Goal: Task Accomplishment & Management: Manage account settings

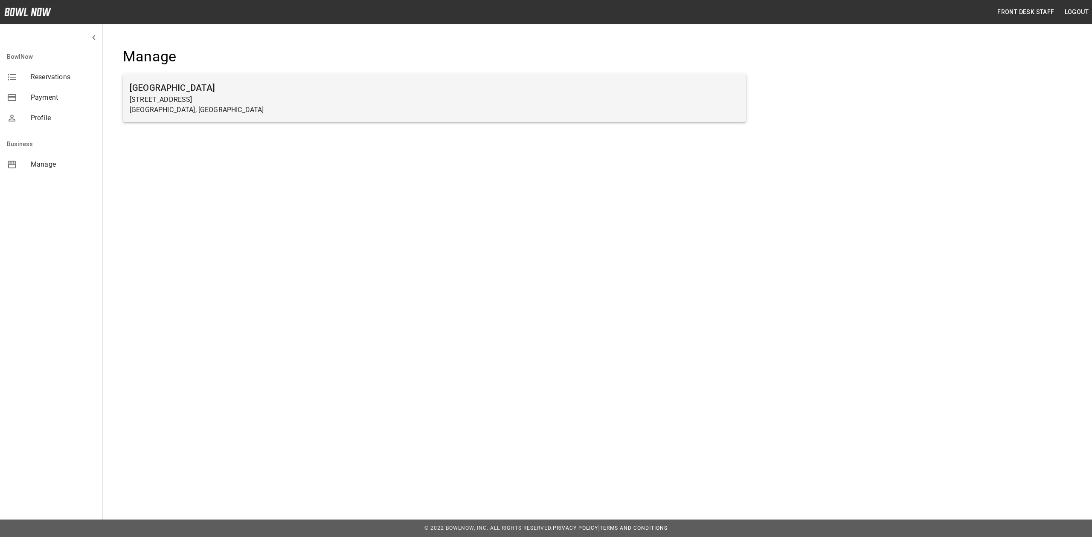
click at [200, 99] on p "[STREET_ADDRESS]" at bounding box center [435, 100] width 610 height 10
click at [208, 105] on p "[GEOGRAPHIC_DATA], [GEOGRAPHIC_DATA]" at bounding box center [435, 110] width 610 height 10
click at [219, 96] on p "[STREET_ADDRESS]" at bounding box center [435, 100] width 610 height 10
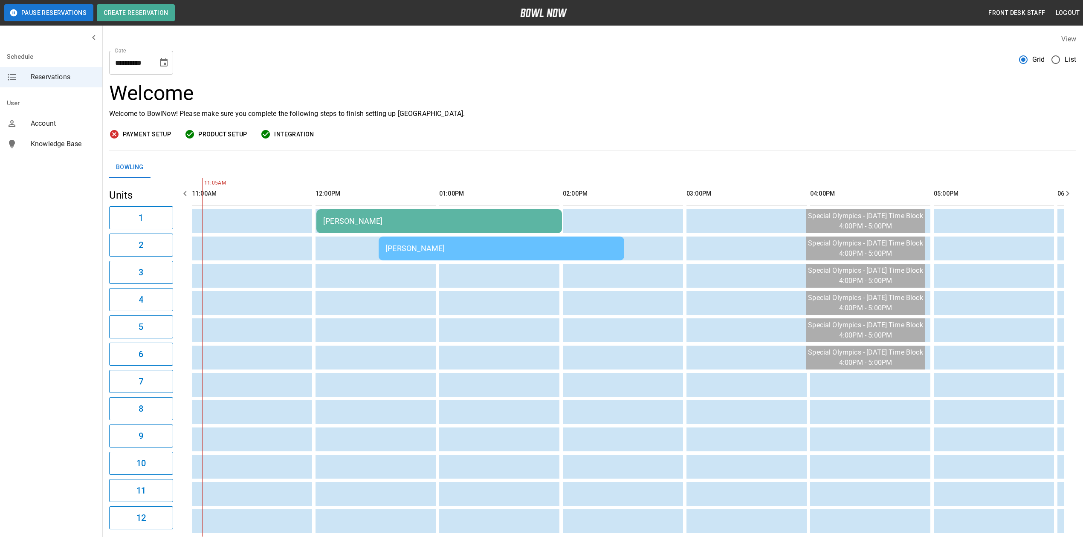
click at [394, 224] on div "[PERSON_NAME]" at bounding box center [439, 221] width 232 height 9
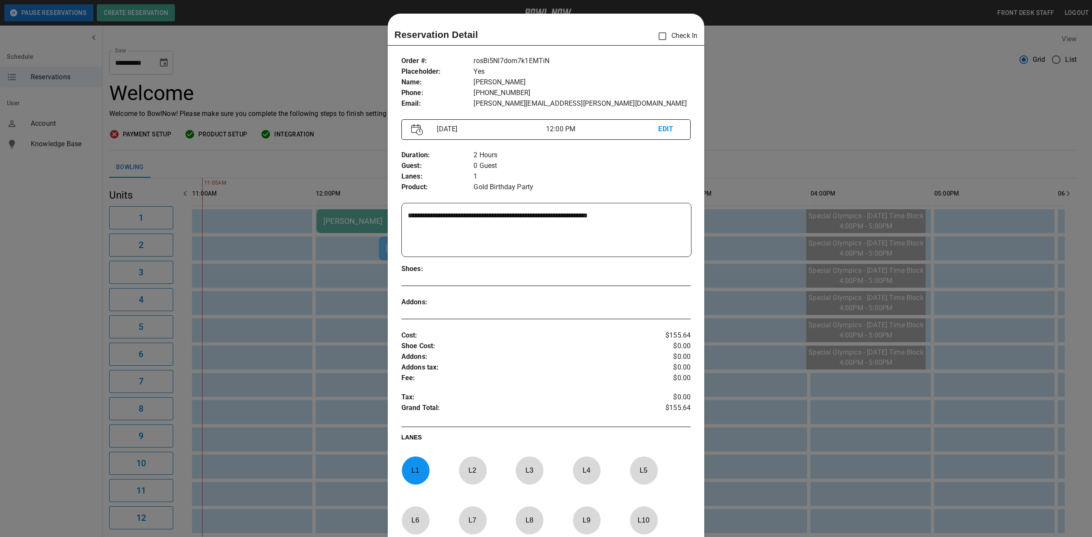
scroll to position [14, 0]
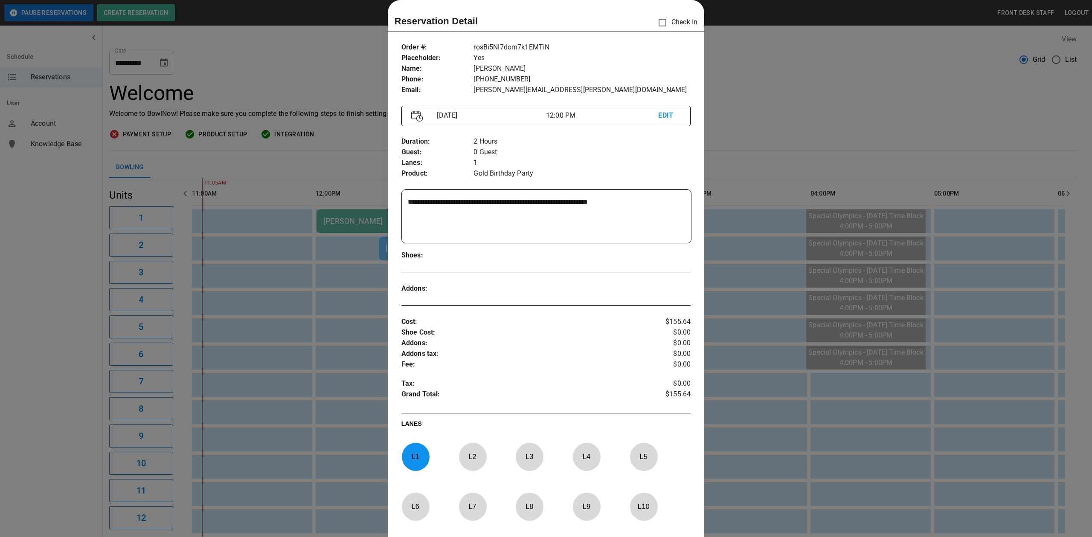
click at [418, 462] on p "L 1" at bounding box center [415, 457] width 28 height 20
drag, startPoint x: 629, startPoint y: 457, endPoint x: 615, endPoint y: 466, distance: 16.1
click at [630, 457] on p "L 5" at bounding box center [644, 457] width 28 height 20
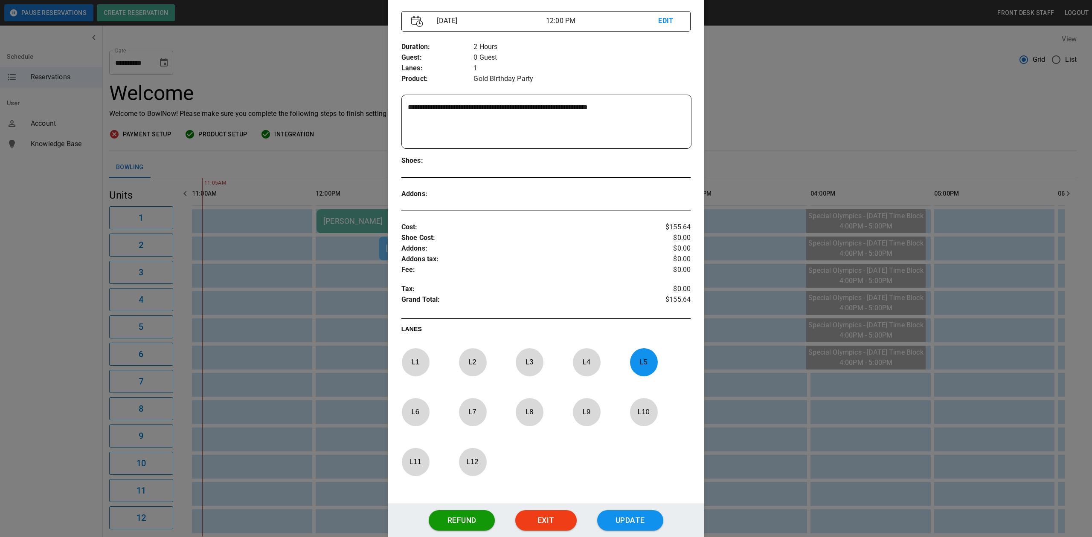
scroll to position [170, 0]
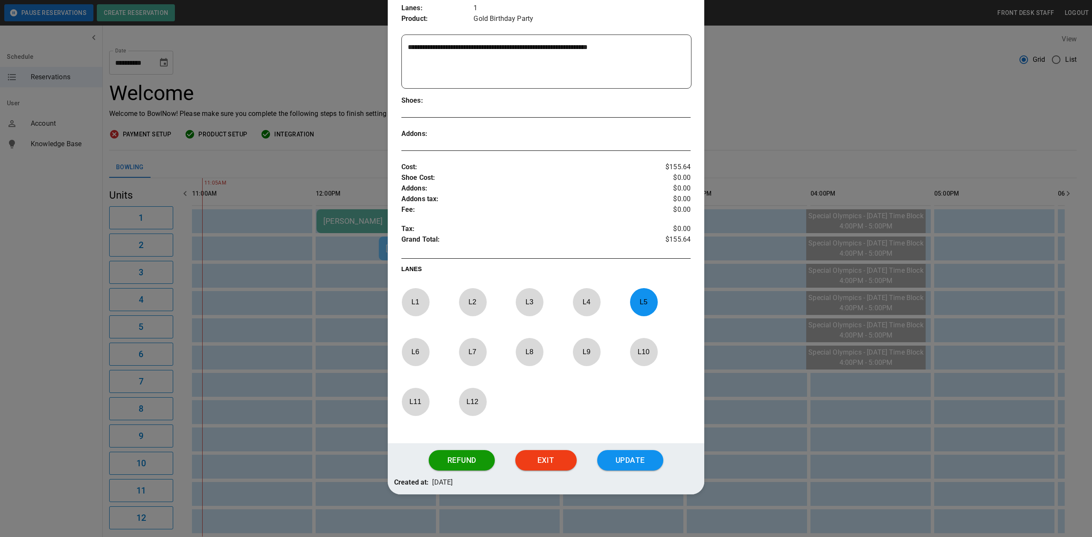
click at [625, 473] on div "Refund Exit Update" at bounding box center [546, 461] width 316 height 34
click at [629, 465] on button "Update" at bounding box center [630, 460] width 66 height 20
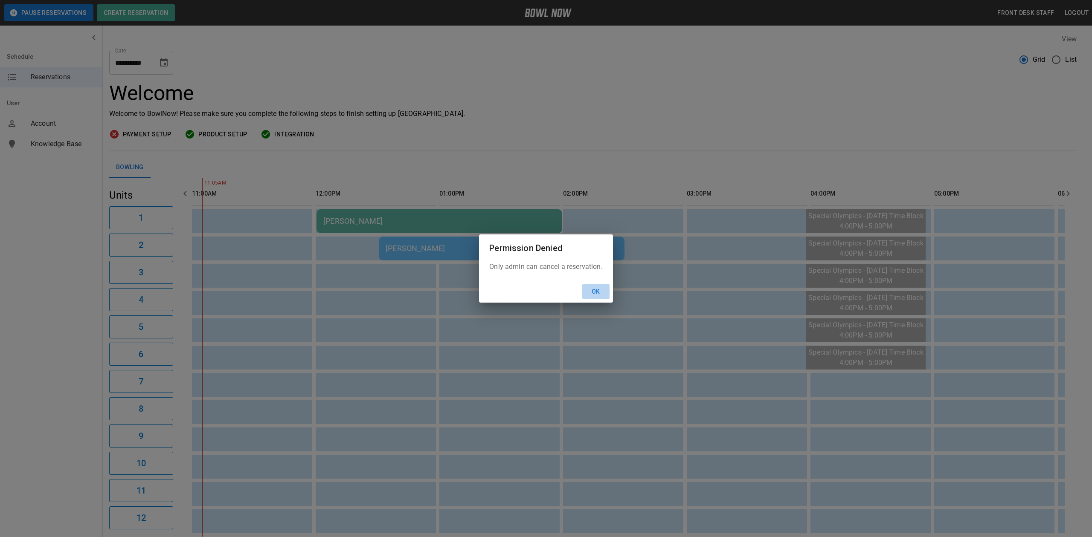
click at [601, 296] on button "Ok" at bounding box center [595, 292] width 27 height 16
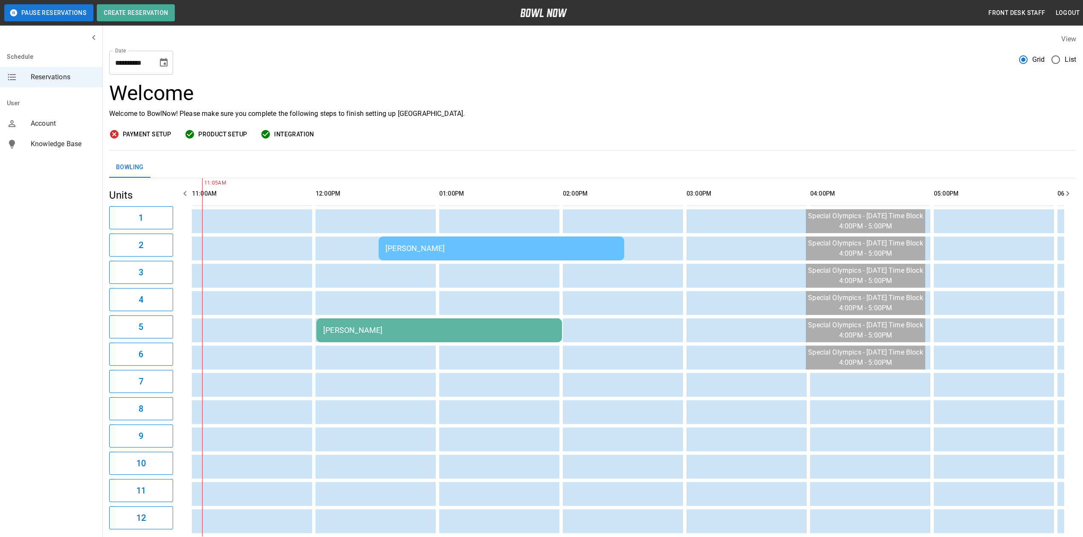
click at [466, 253] on div "[PERSON_NAME]" at bounding box center [502, 248] width 232 height 9
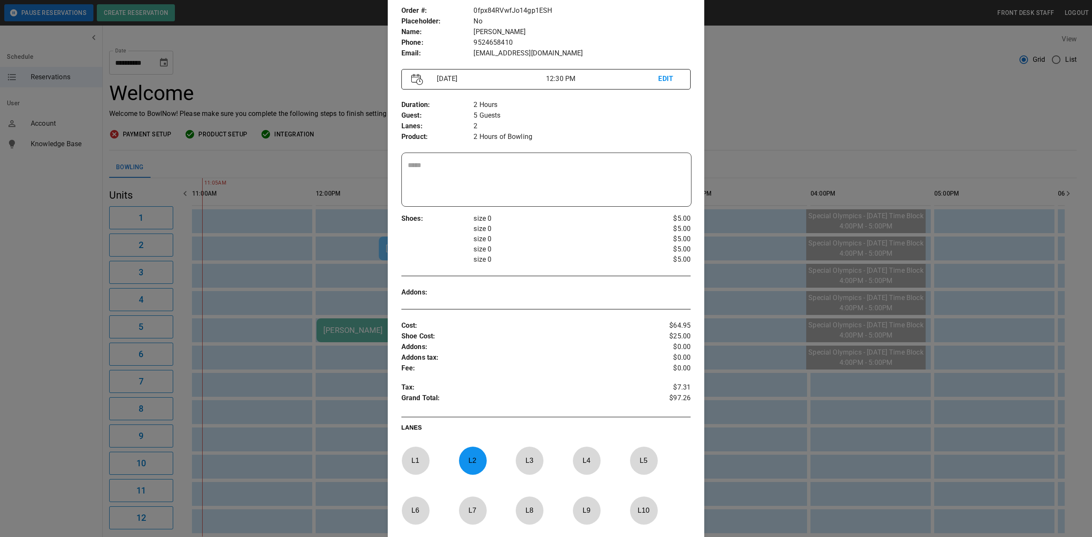
scroll to position [70, 0]
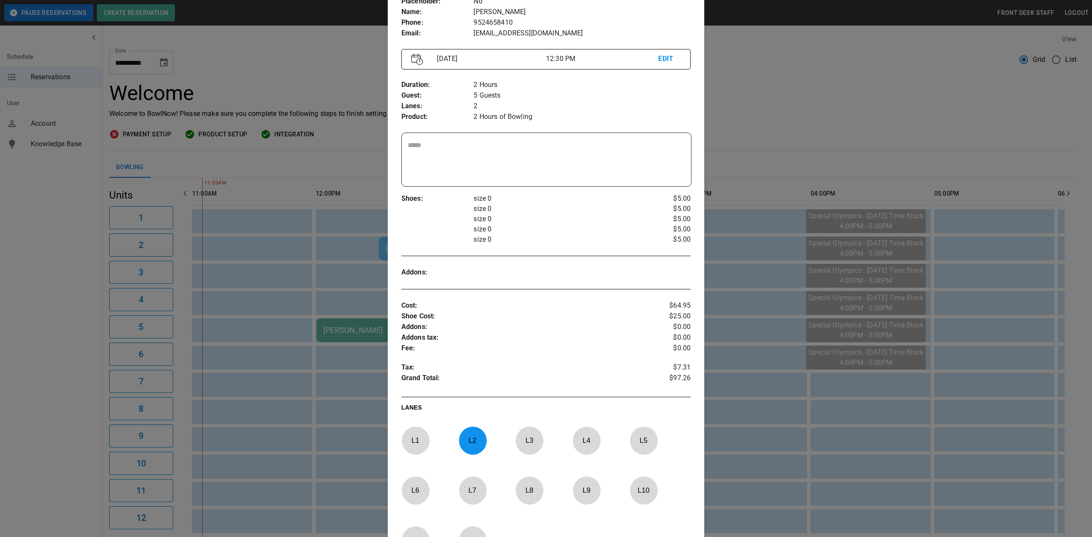
click at [465, 450] on p "L 2" at bounding box center [473, 441] width 28 height 20
drag, startPoint x: 411, startPoint y: 447, endPoint x: 470, endPoint y: 451, distance: 59.0
click at [415, 447] on p "L 1" at bounding box center [415, 441] width 28 height 20
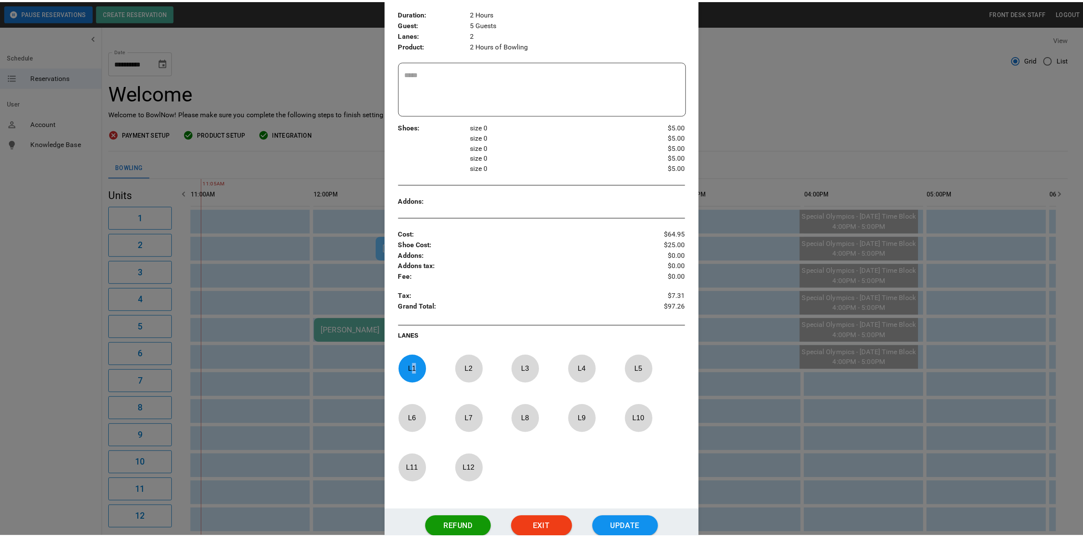
scroll to position [210, 0]
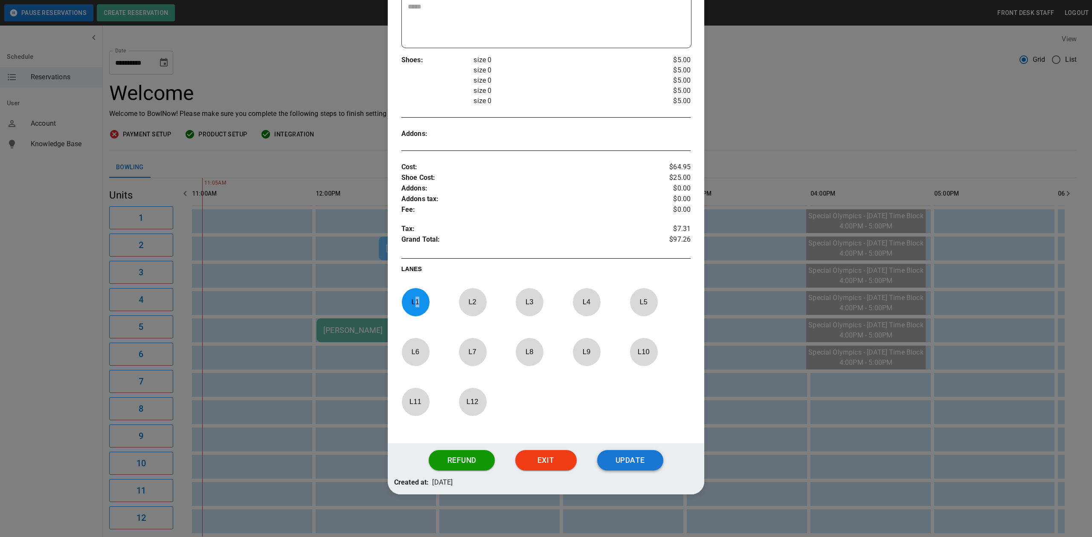
click at [643, 452] on button "Update" at bounding box center [630, 460] width 66 height 20
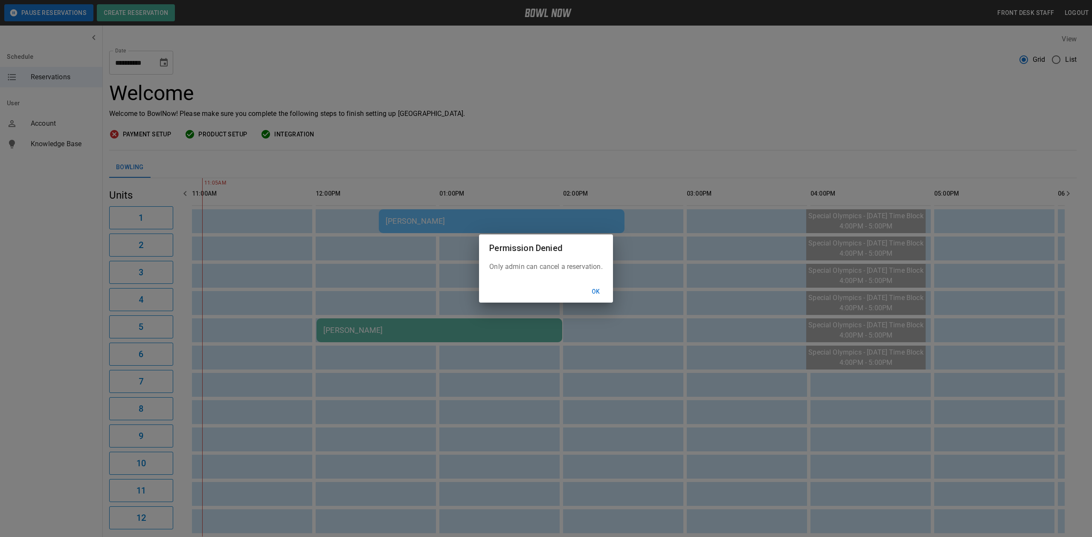
drag, startPoint x: 591, startPoint y: 295, endPoint x: 611, endPoint y: 279, distance: 25.8
click at [591, 295] on button "Ok" at bounding box center [595, 292] width 27 height 16
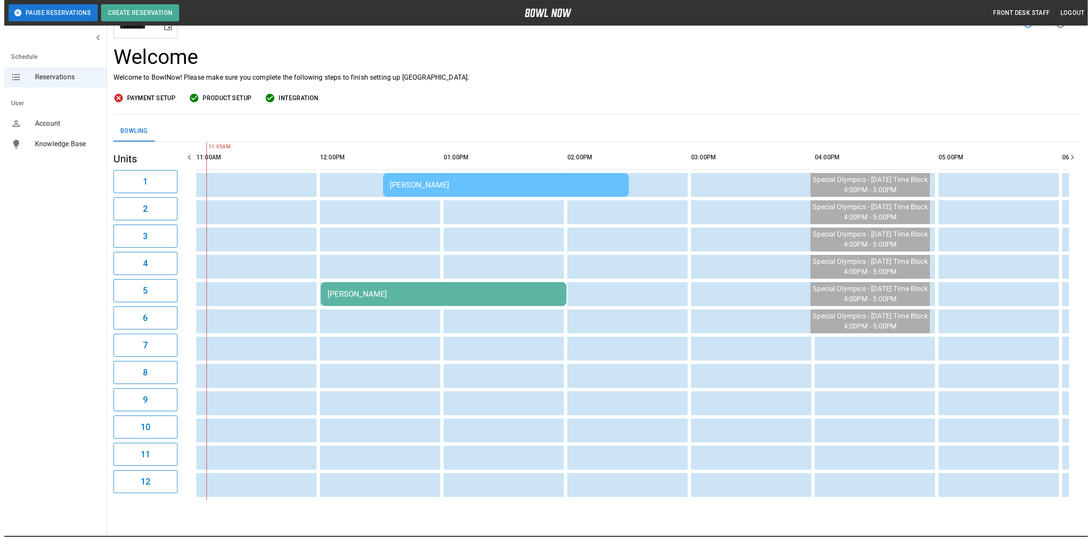
scroll to position [61, 0]
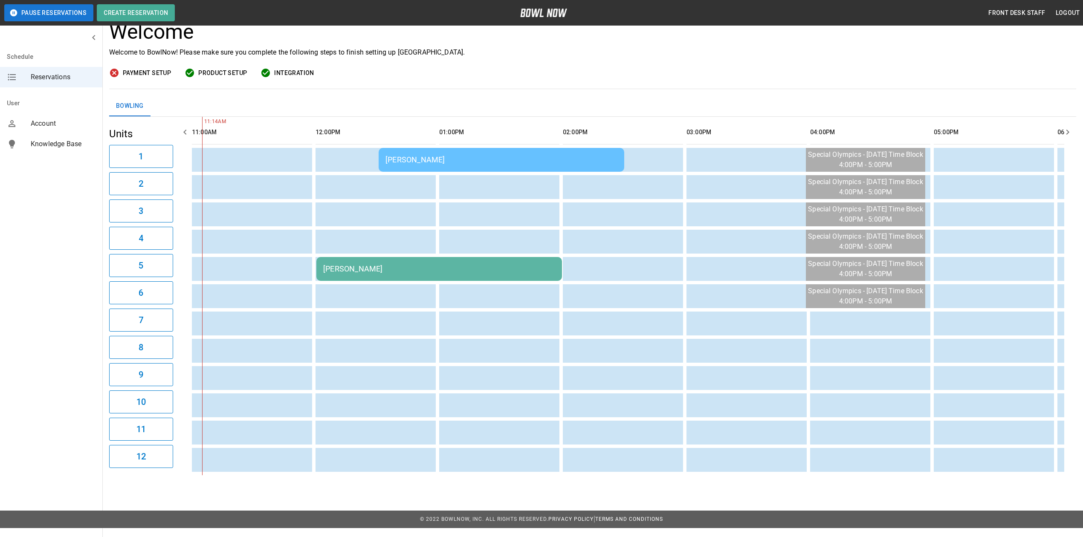
click at [430, 159] on div "[PERSON_NAME]" at bounding box center [502, 159] width 232 height 9
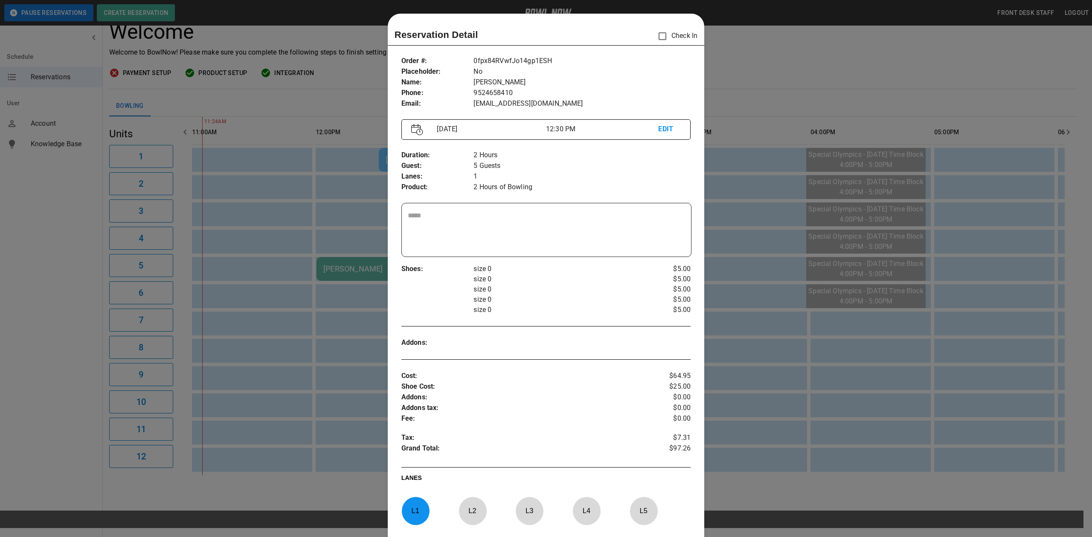
scroll to position [14, 0]
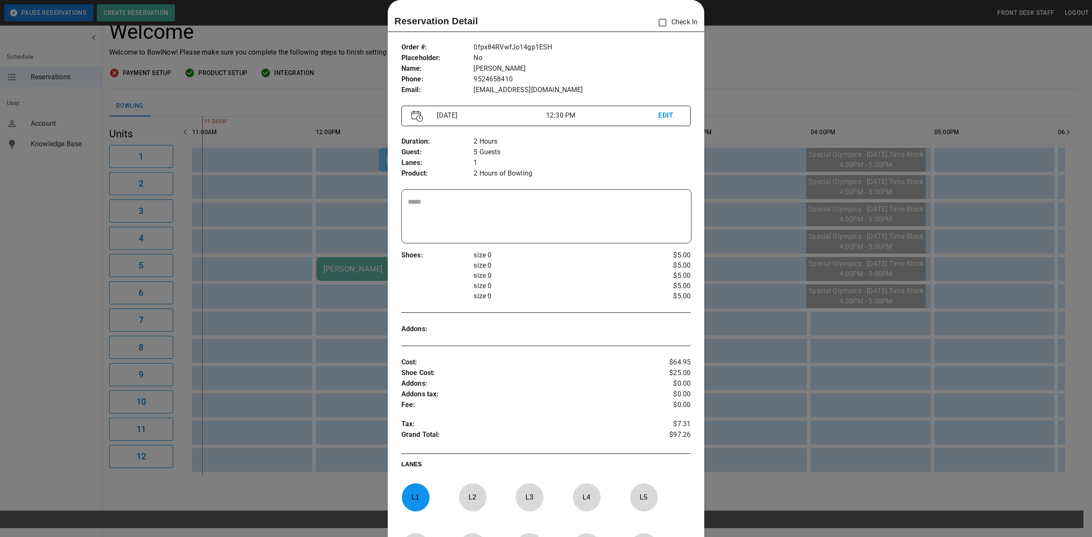
drag, startPoint x: 794, startPoint y: 60, endPoint x: 787, endPoint y: 119, distance: 58.8
click at [794, 60] on div at bounding box center [546, 268] width 1092 height 537
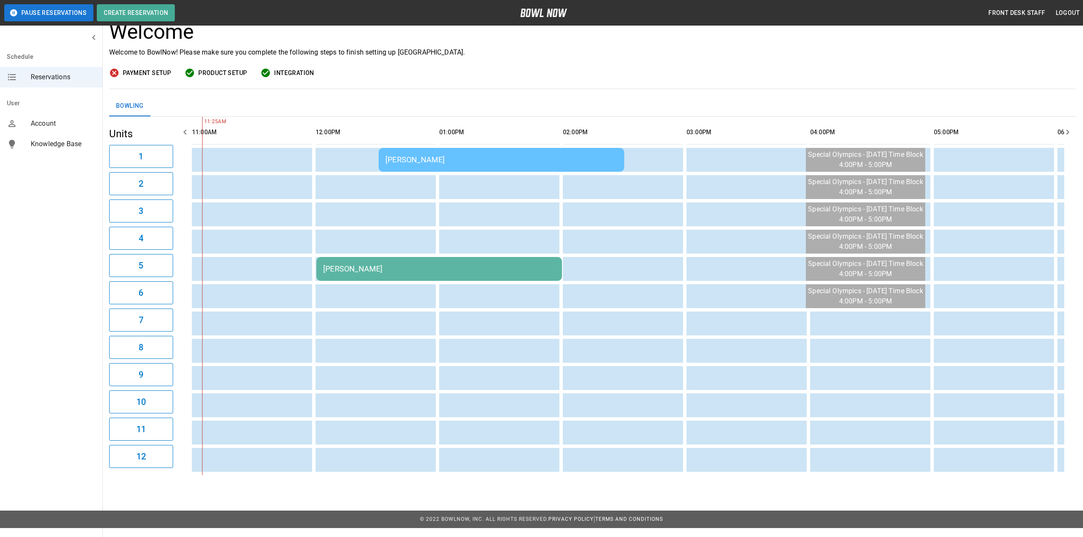
click at [378, 263] on td "[PERSON_NAME]" at bounding box center [439, 269] width 246 height 24
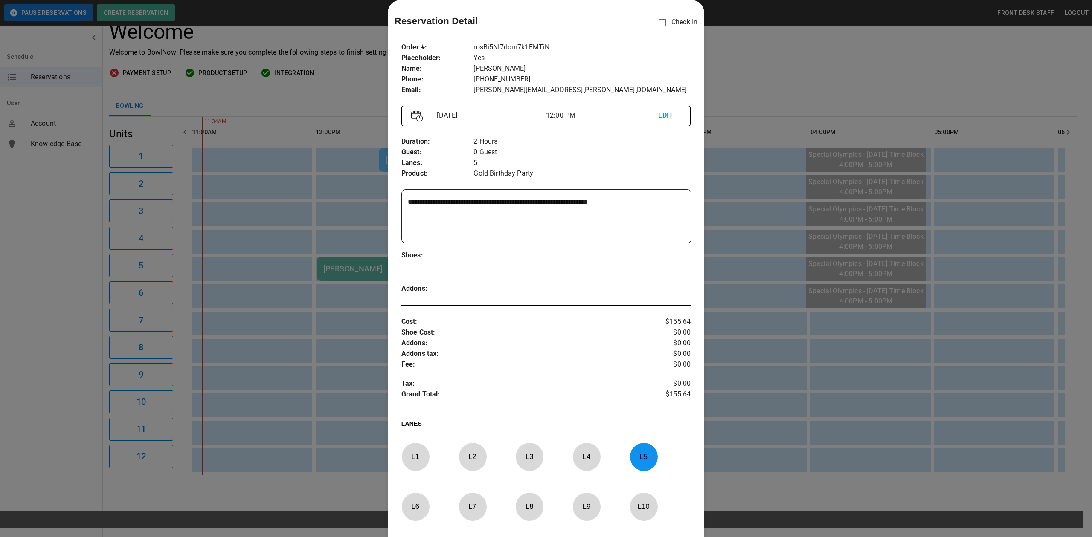
click at [749, 61] on div at bounding box center [546, 268] width 1092 height 537
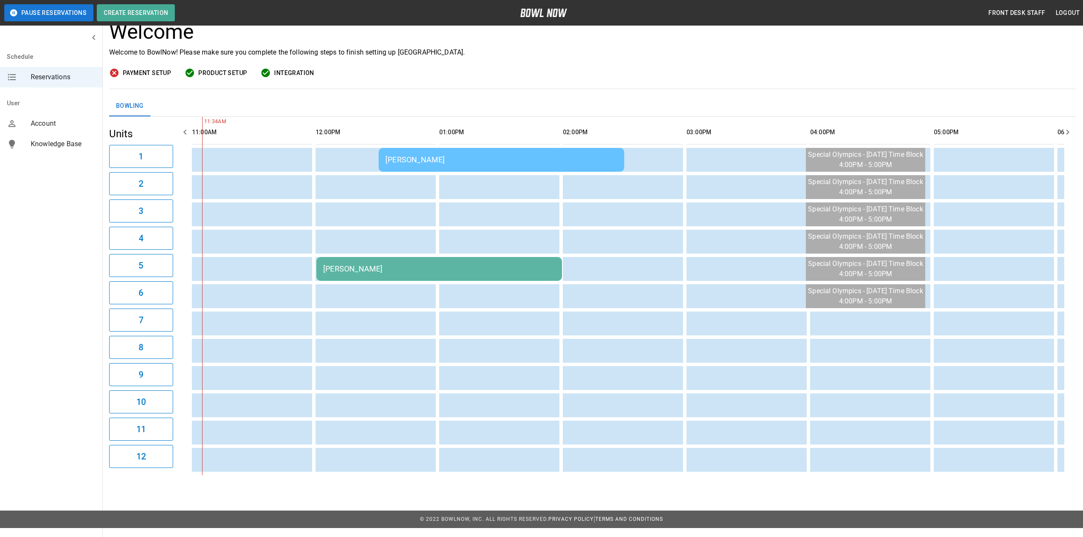
click at [424, 266] on div "[PERSON_NAME]" at bounding box center [439, 268] width 232 height 9
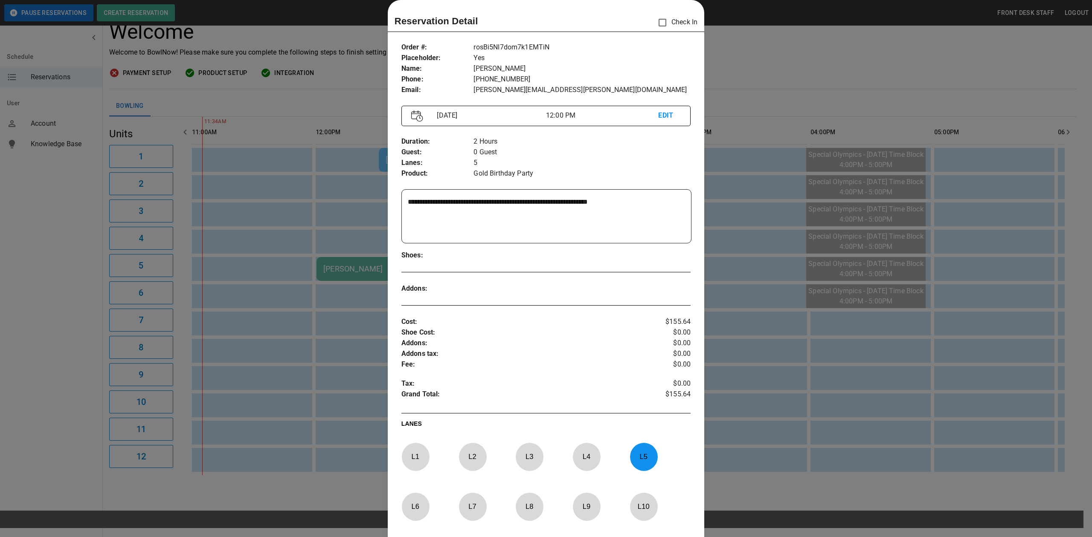
click at [767, 64] on div at bounding box center [546, 268] width 1092 height 537
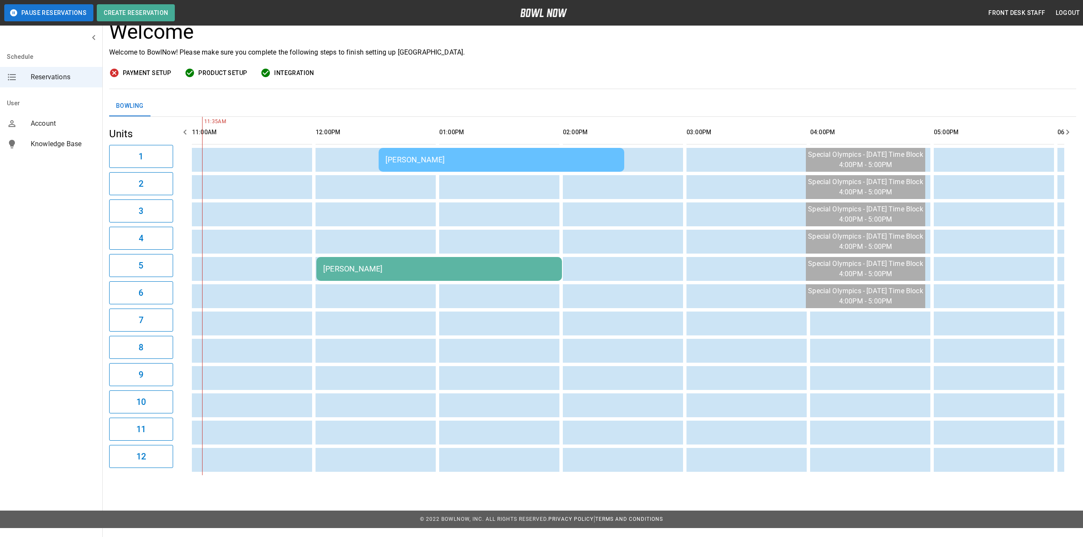
click at [590, 46] on div "Welcome Welcome to BowlNow! Please make sure you complete the following steps t…" at bounding box center [592, 39] width 967 height 38
click at [409, 270] on div "[PERSON_NAME]" at bounding box center [439, 268] width 232 height 9
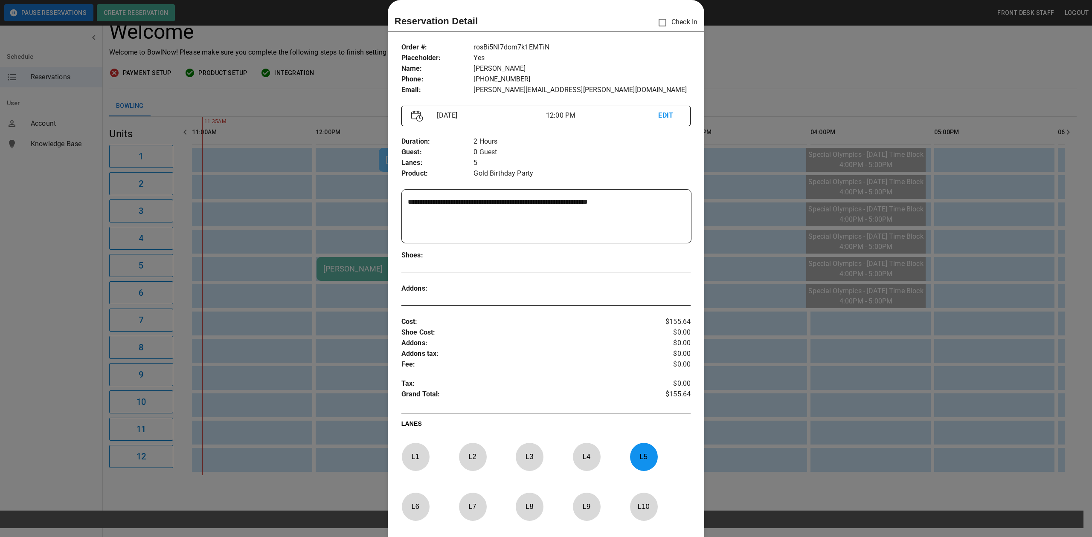
drag, startPoint x: 424, startPoint y: 201, endPoint x: 442, endPoint y: 202, distance: 18.8
click at [442, 202] on textarea "**********" at bounding box center [545, 216] width 275 height 39
click at [793, 58] on div at bounding box center [546, 268] width 1092 height 537
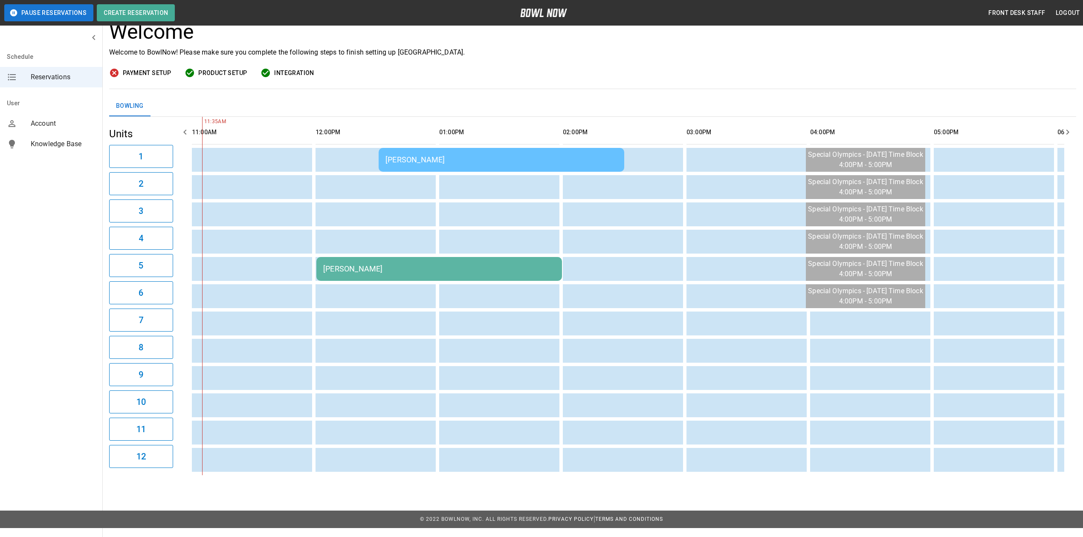
click at [397, 270] on div "[PERSON_NAME]" at bounding box center [439, 268] width 232 height 9
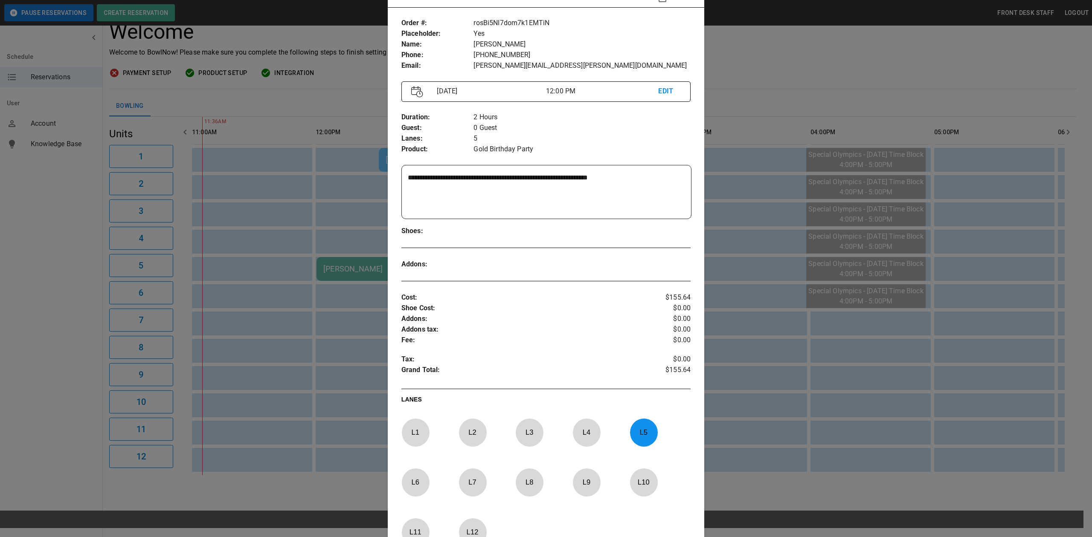
scroll to position [0, 0]
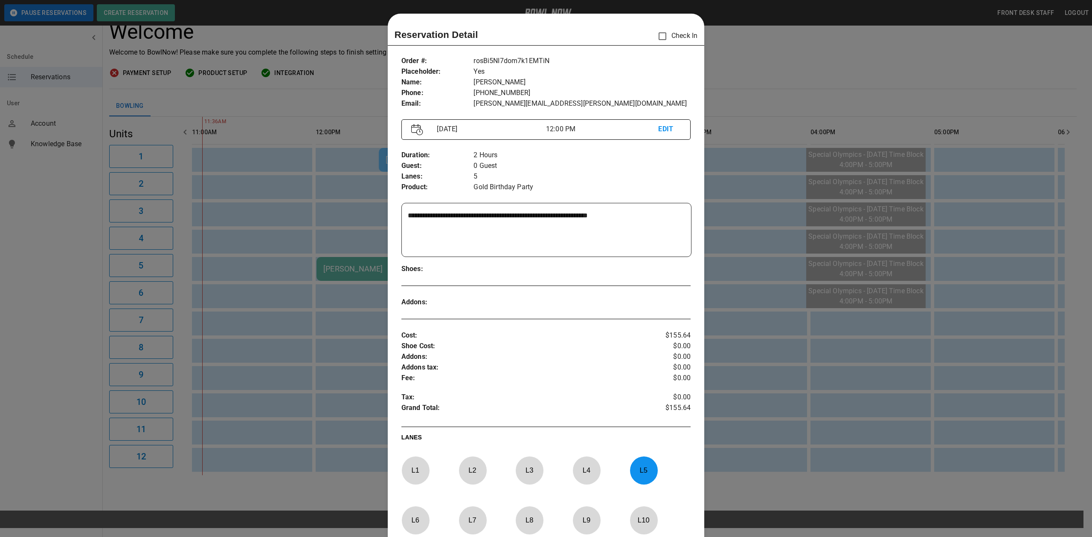
click at [730, 54] on div at bounding box center [546, 268] width 1092 height 537
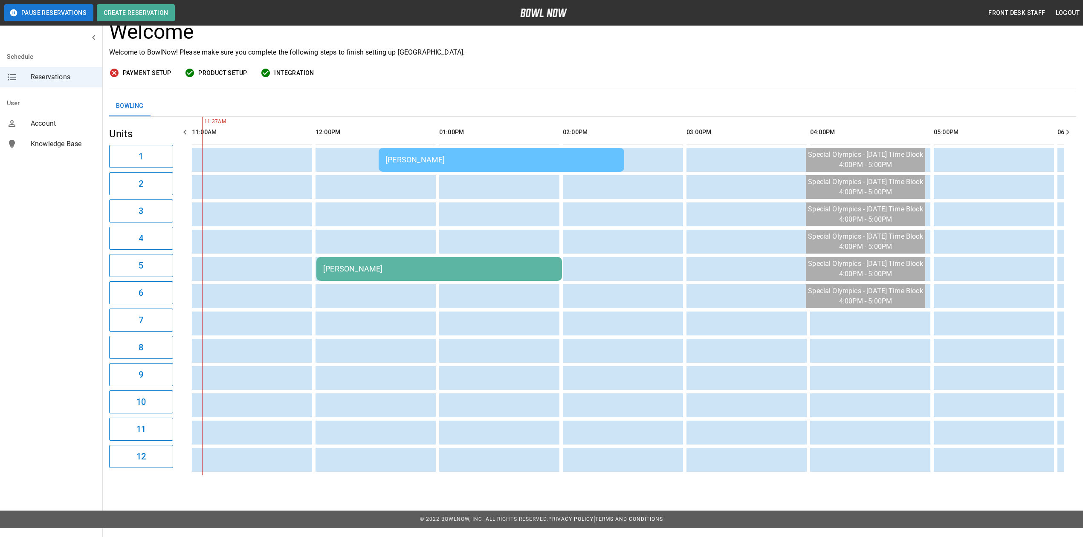
click at [422, 270] on div "[PERSON_NAME]" at bounding box center [439, 268] width 232 height 9
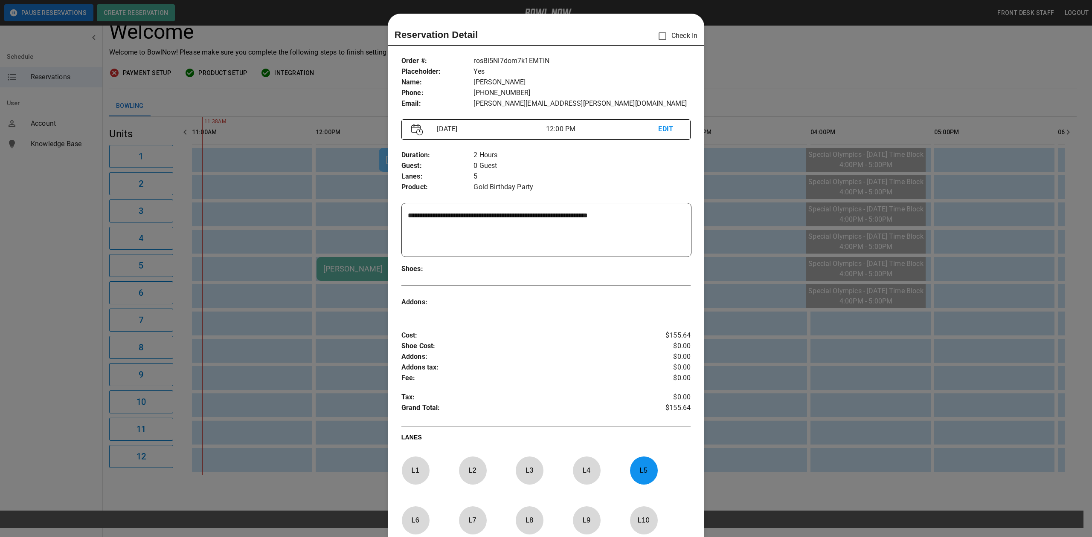
scroll to position [14, 0]
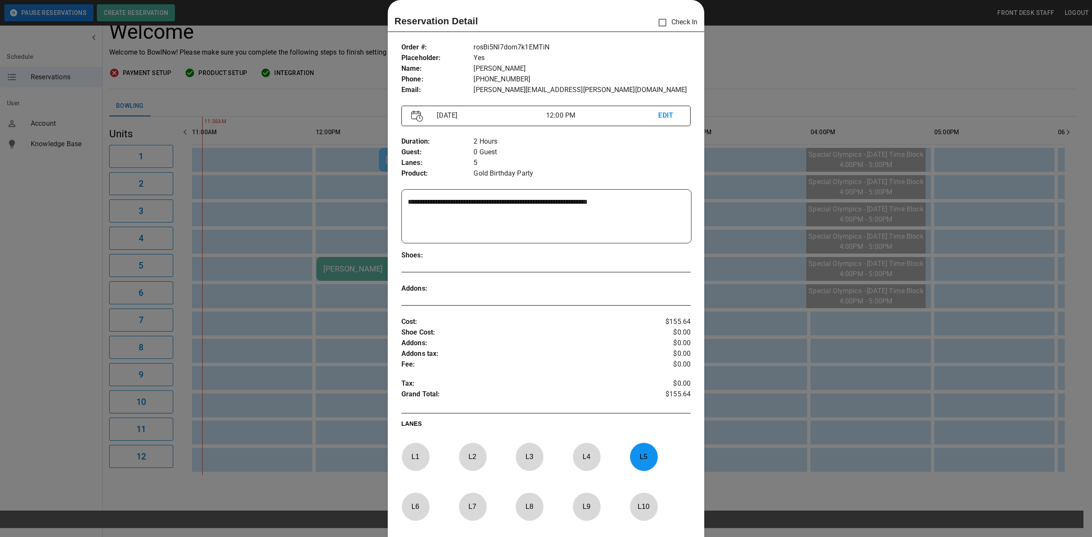
click at [817, 51] on div at bounding box center [546, 268] width 1092 height 537
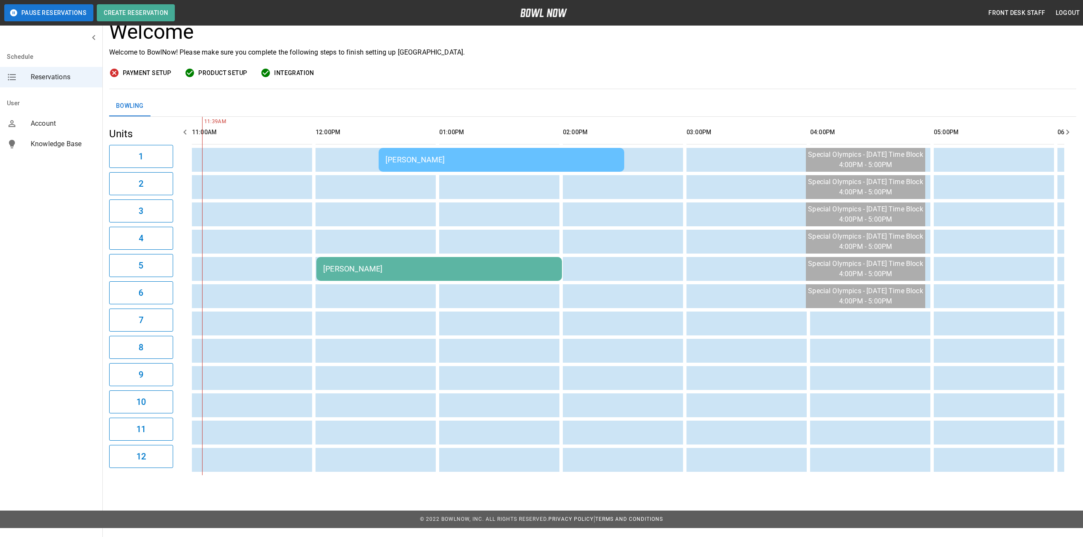
click at [369, 271] on div "[PERSON_NAME]" at bounding box center [439, 268] width 232 height 9
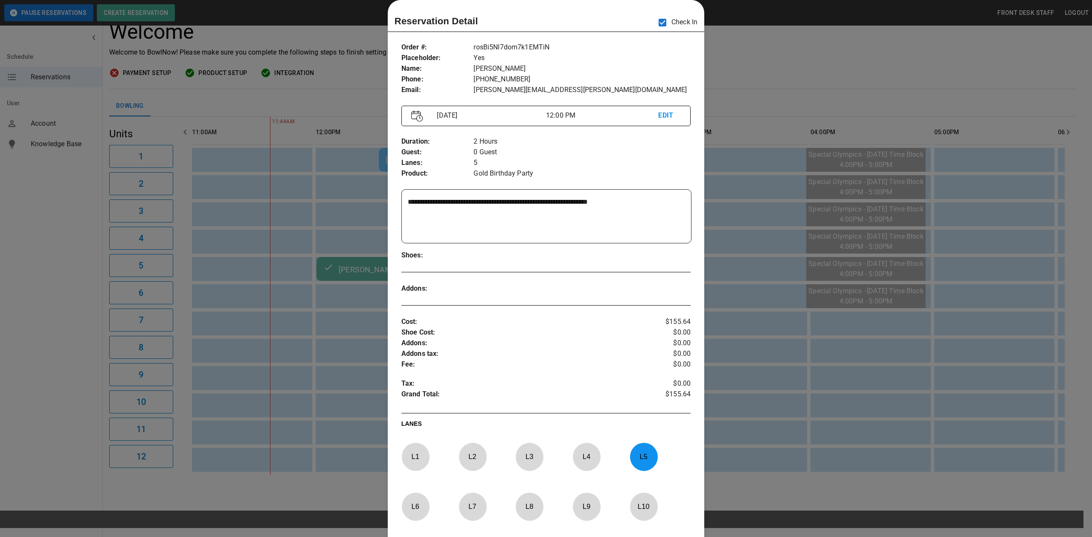
click at [821, 58] on div at bounding box center [546, 268] width 1092 height 537
